Goal: Task Accomplishment & Management: Manage account settings

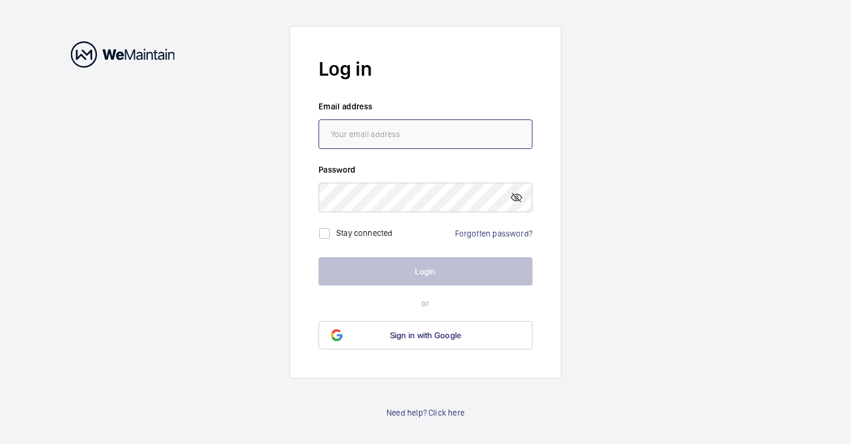
click at [382, 136] on input "email" at bounding box center [425, 134] width 214 height 30
click at [376, 133] on input "email" at bounding box center [425, 134] width 214 height 30
click at [414, 129] on input "email" at bounding box center [425, 134] width 214 height 30
click at [408, 139] on input "email" at bounding box center [425, 134] width 214 height 30
